Goal: Find specific page/section: Find specific page/section

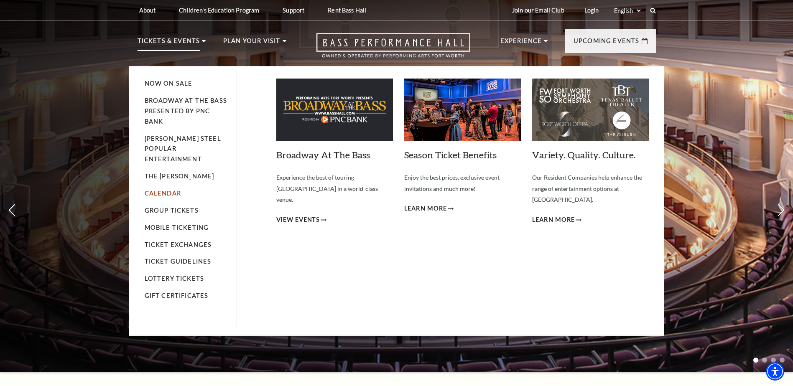
click at [158, 190] on link "Calendar" at bounding box center [163, 193] width 36 height 7
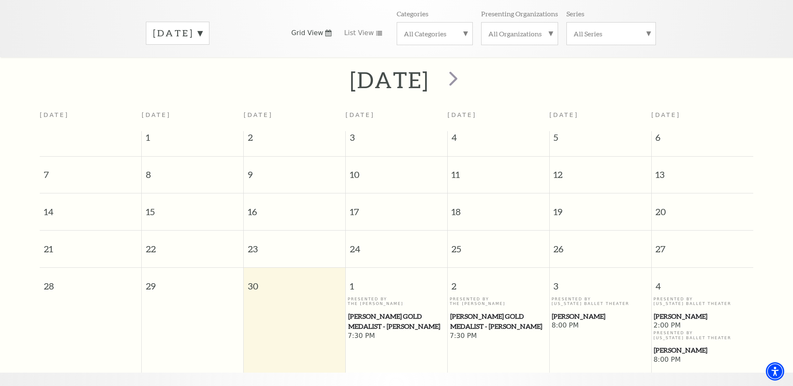
scroll to position [116, 0]
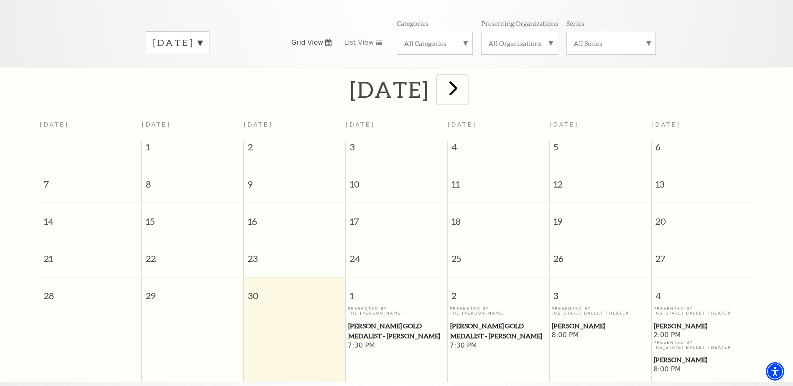
click at [465, 82] on span "next" at bounding box center [453, 88] width 24 height 24
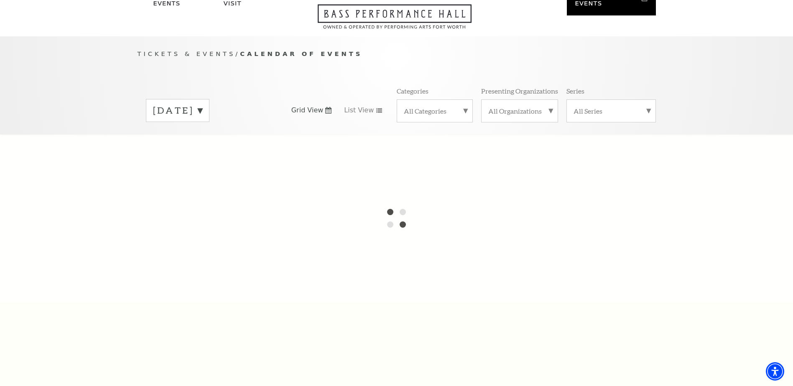
scroll to position [32, 0]
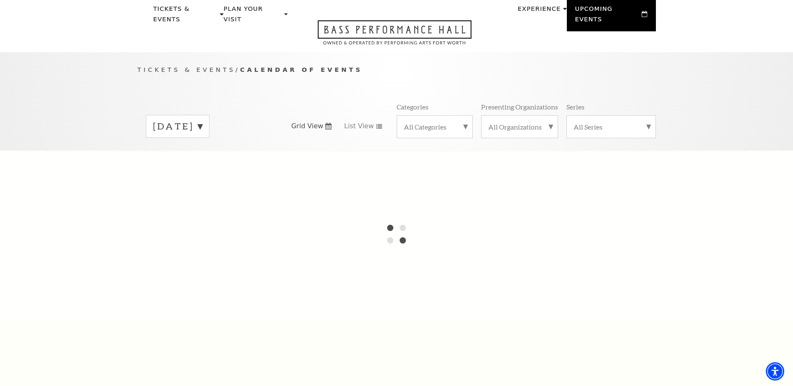
click at [202, 120] on label "September 2025" at bounding box center [177, 126] width 49 height 13
click at [202, 120] on label "September 2025" at bounding box center [177, 127] width 49 height 15
click at [202, 120] on label "September 2025" at bounding box center [177, 126] width 49 height 13
click at [193, 135] on label "October 2025" at bounding box center [177, 144] width 49 height 18
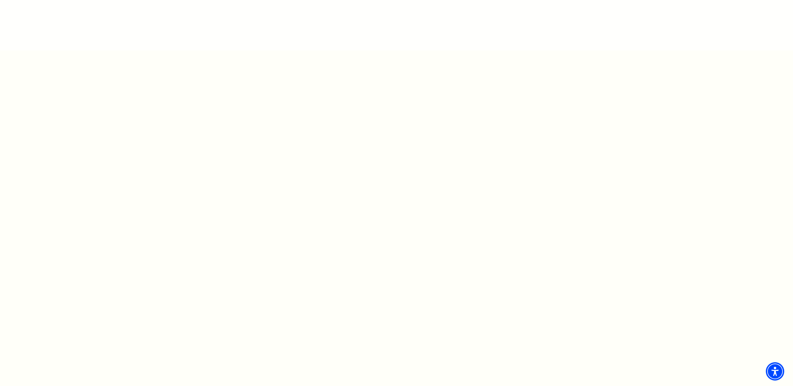
scroll to position [67, 0]
